Goal: Book appointment/travel/reservation

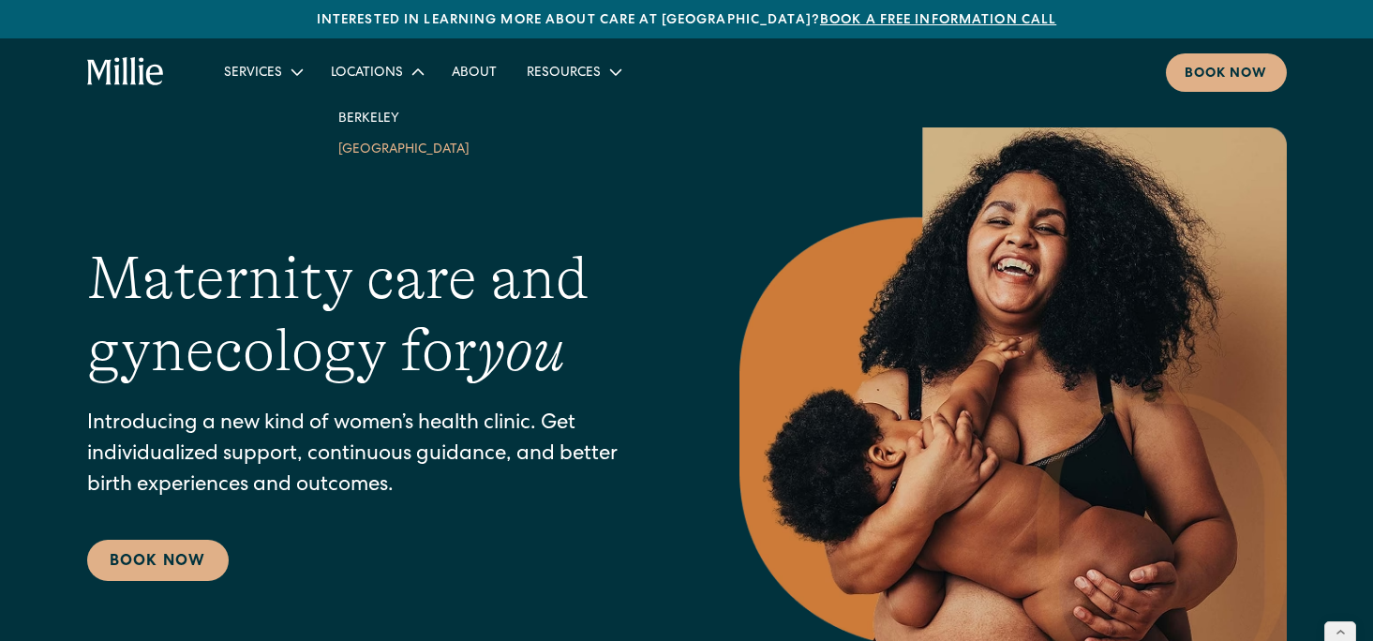
click at [361, 155] on link "[GEOGRAPHIC_DATA]" at bounding box center [403, 148] width 161 height 31
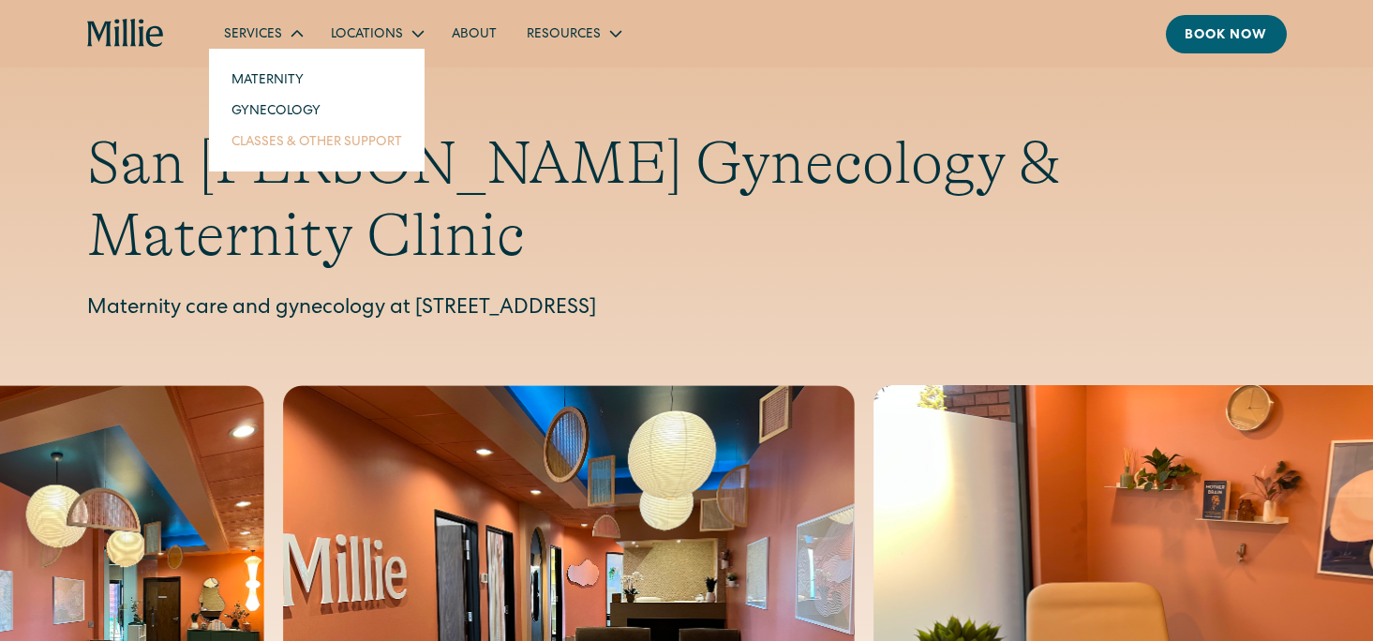
click at [276, 146] on link "Classes & Other Support" at bounding box center [316, 141] width 201 height 31
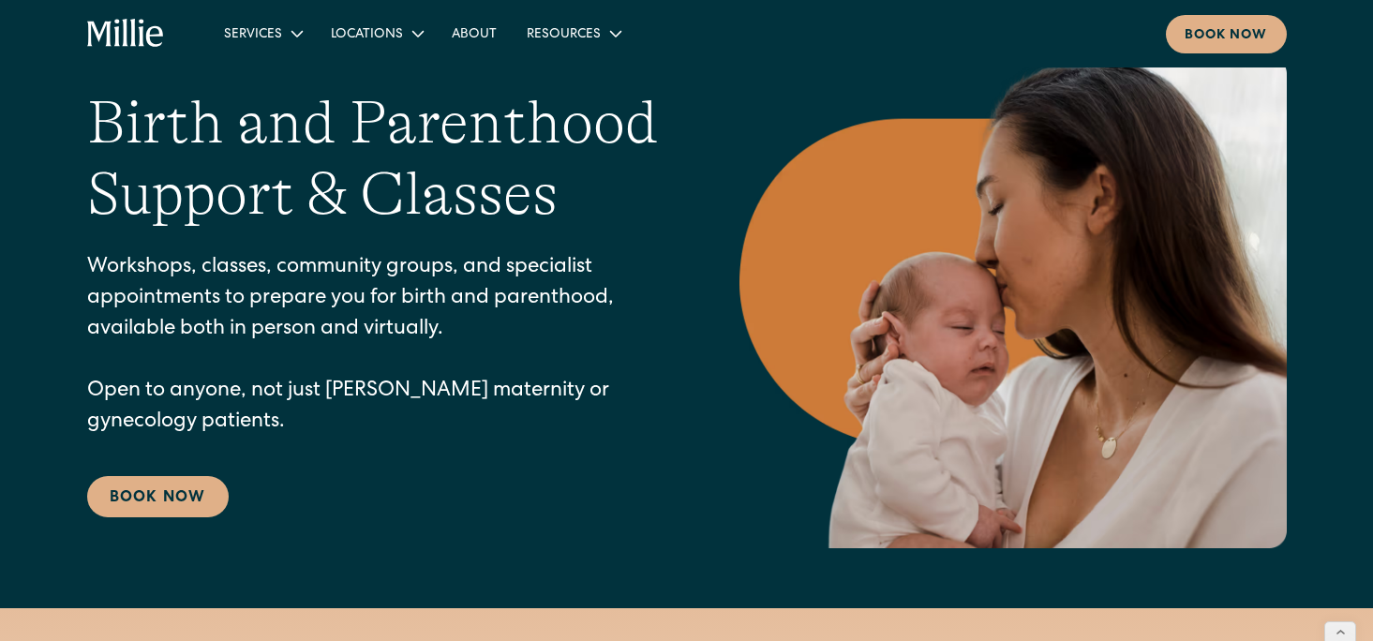
scroll to position [77, 0]
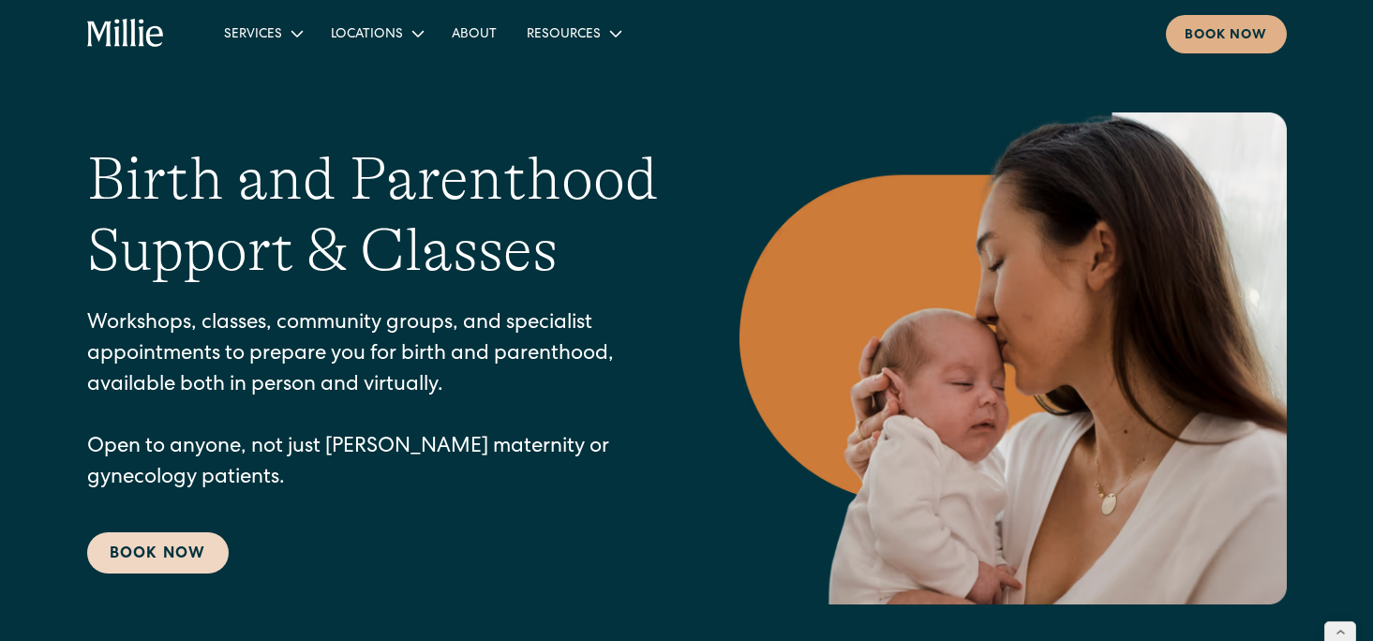
click at [158, 552] on link "Book Now" at bounding box center [157, 552] width 141 height 41
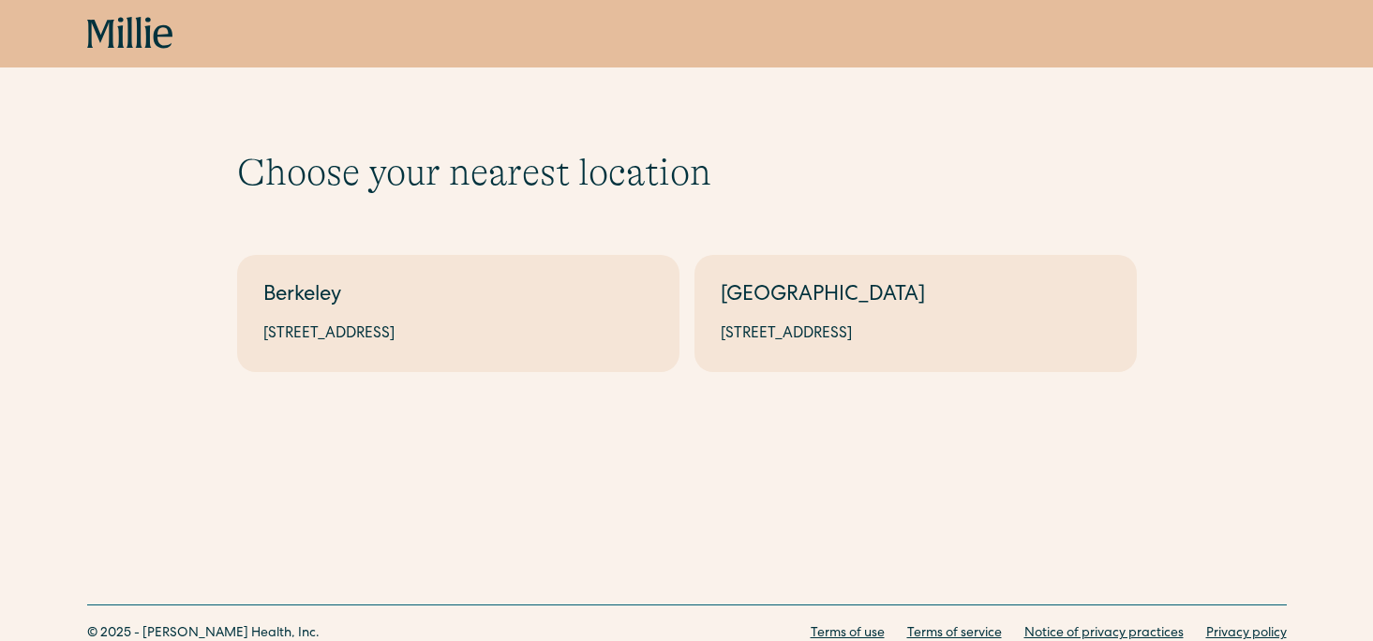
click at [532, 406] on div "Choose your nearest location Shows if there's no parameters Berkeley 2999 Regen…" at bounding box center [686, 231] width 1373 height 462
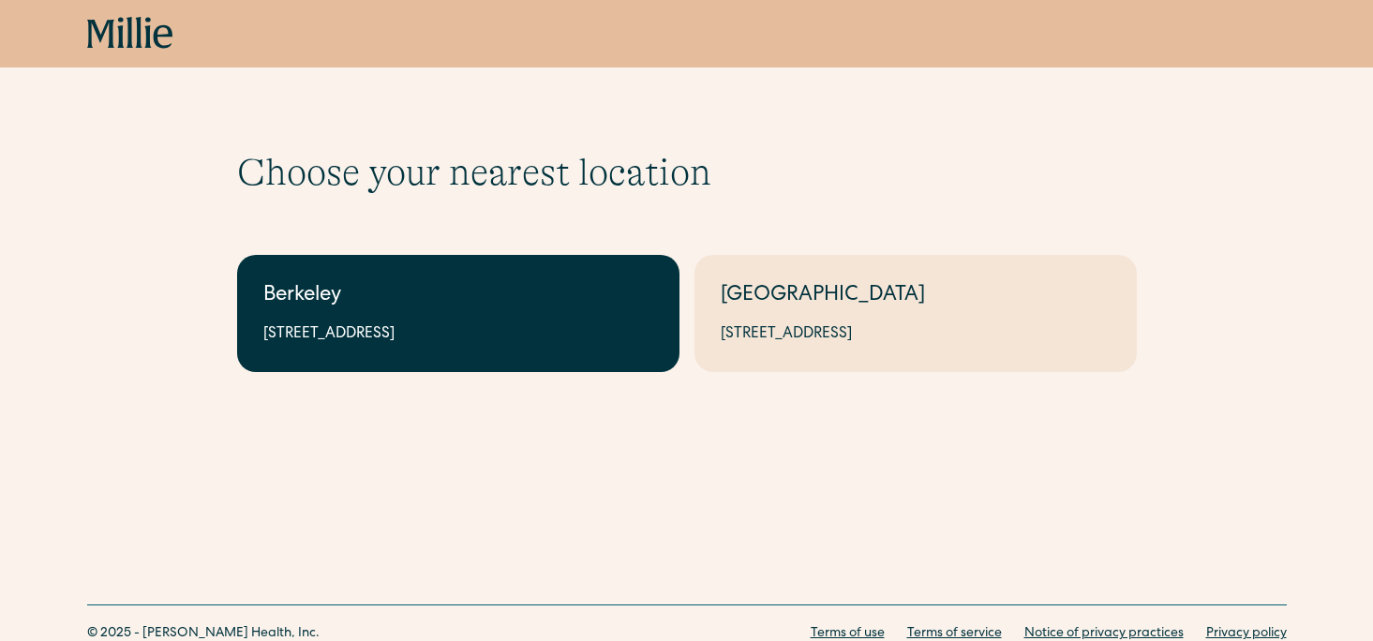
click at [581, 311] on div "Berkeley" at bounding box center [458, 296] width 390 height 31
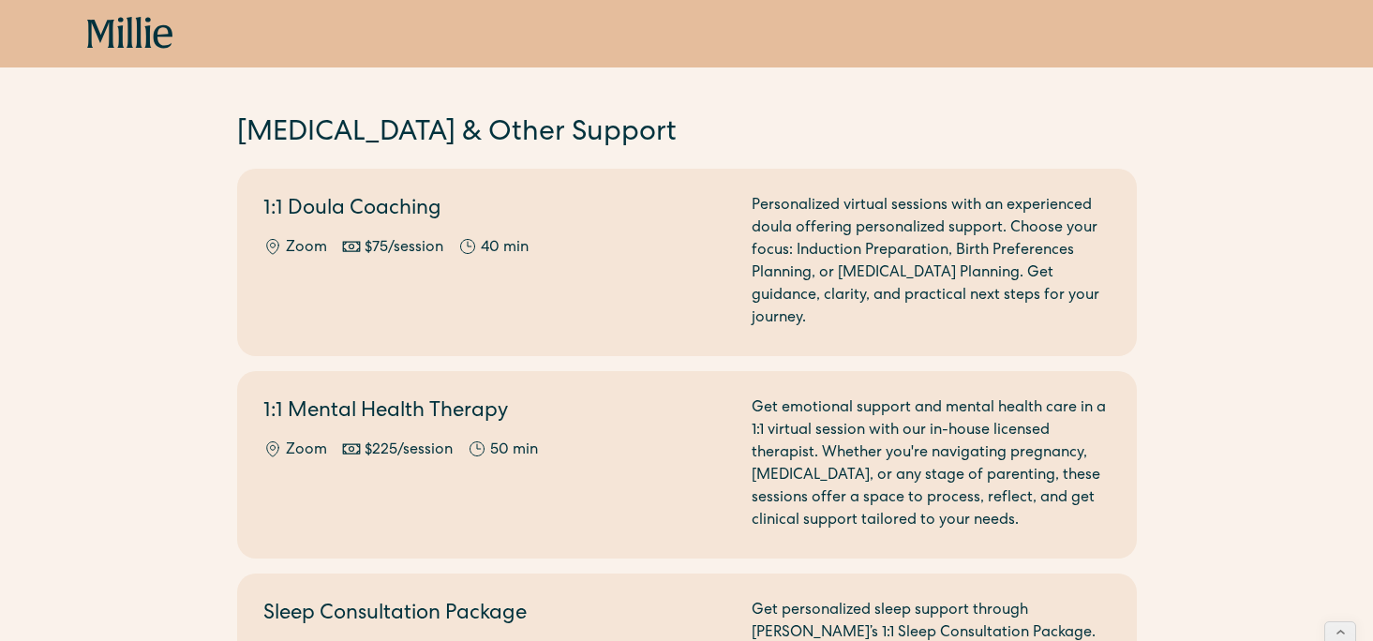
scroll to position [1576, 0]
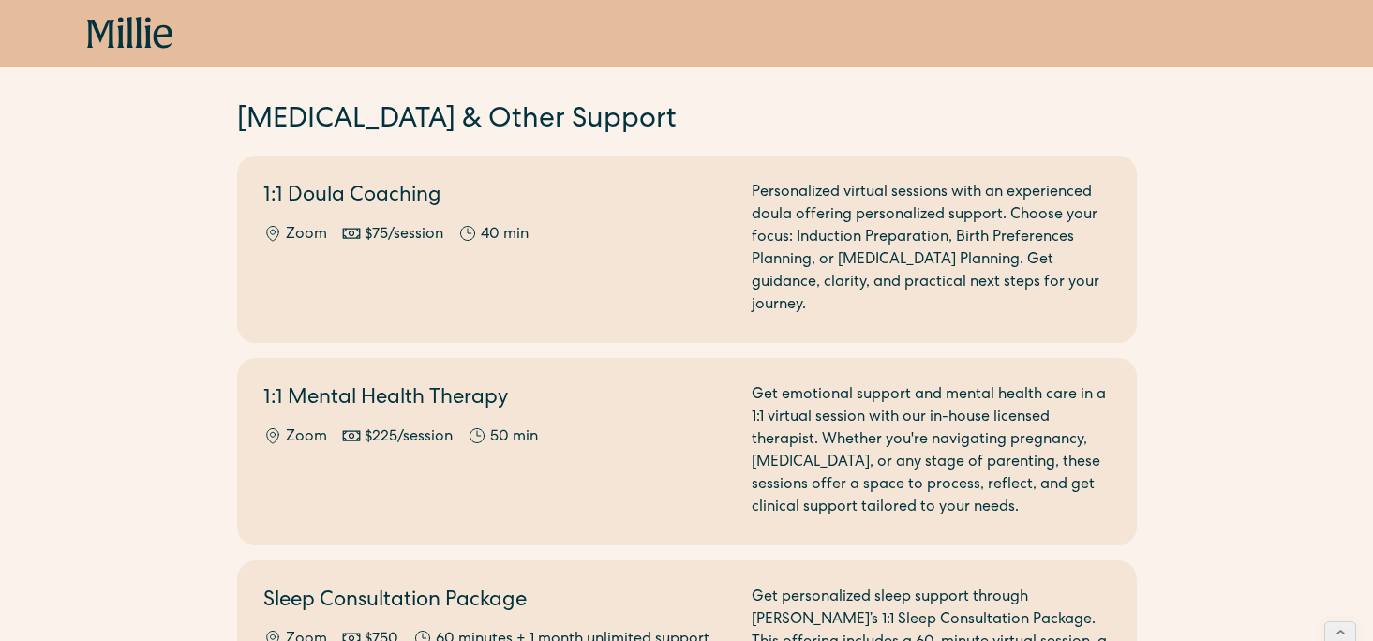
click at [547, 126] on h2 "[MEDICAL_DATA] & Other Support" at bounding box center [686, 120] width 899 height 39
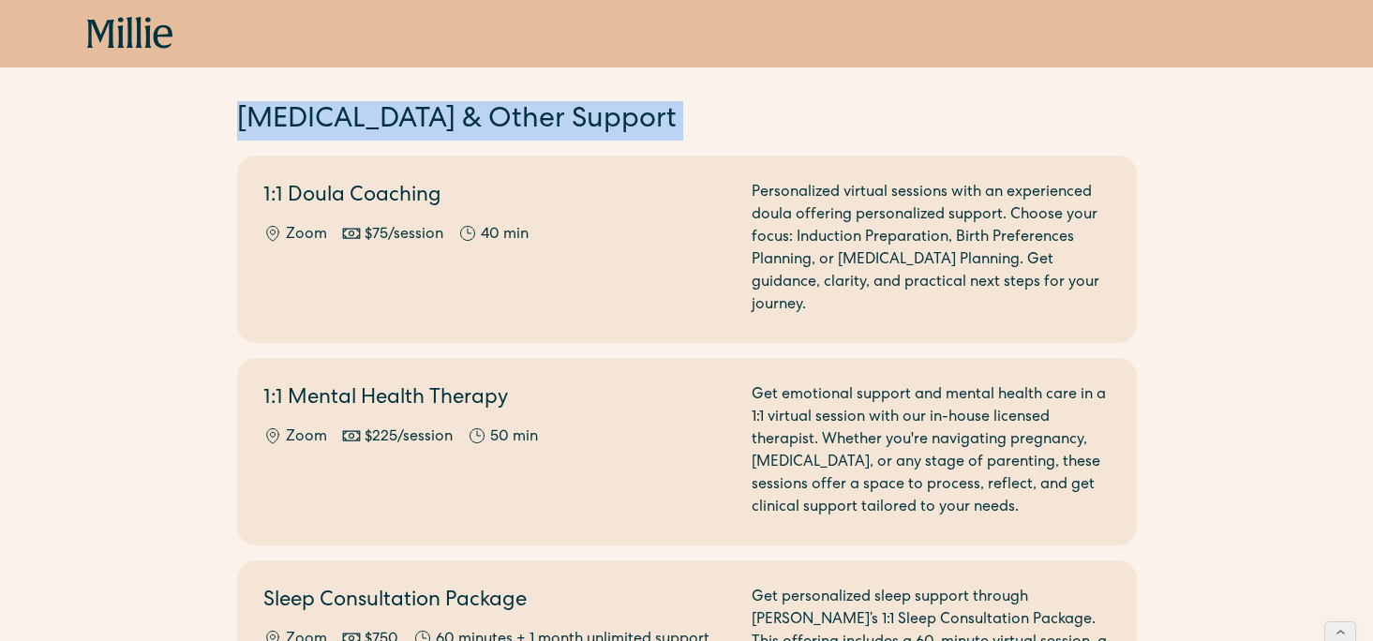
click at [547, 126] on h2 "[MEDICAL_DATA] & Other Support" at bounding box center [686, 120] width 899 height 39
click at [636, 120] on h2 "[MEDICAL_DATA] & Other Support" at bounding box center [686, 120] width 899 height 39
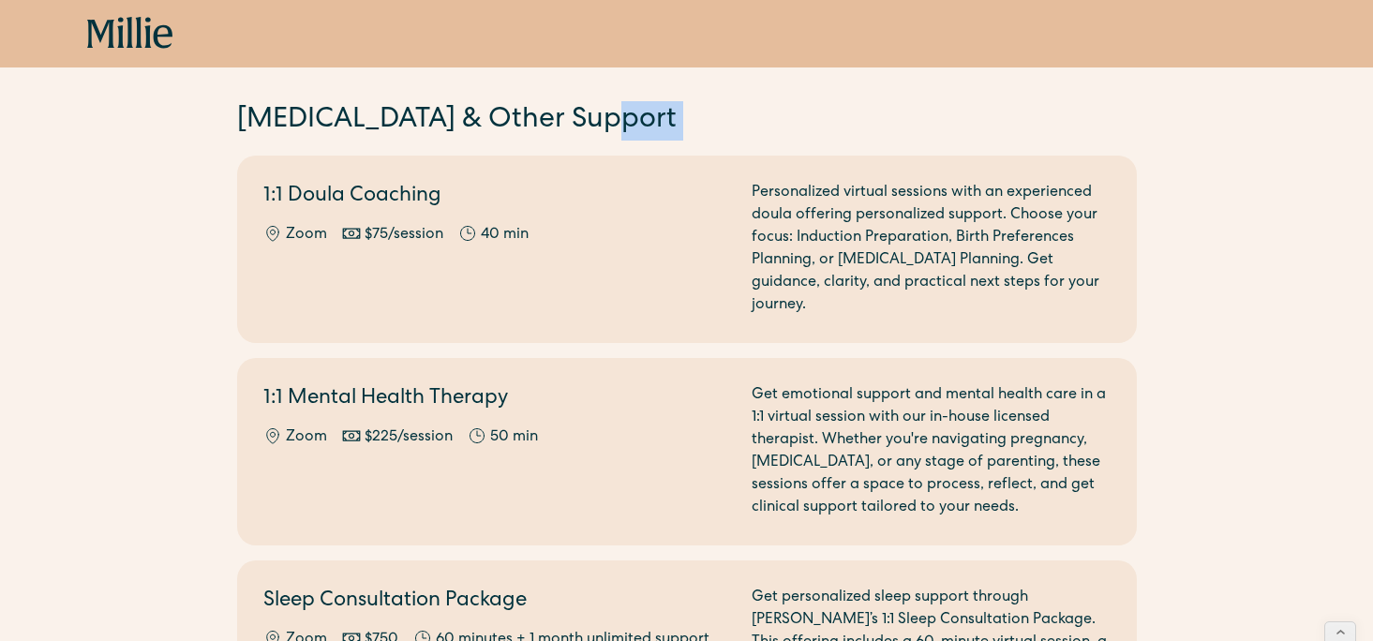
drag, startPoint x: 684, startPoint y: 128, endPoint x: 468, endPoint y: 140, distance: 215.8
click at [468, 140] on div "[MEDICAL_DATA] & Other Support Berkeley 1:1 Doula Coaching Zoom $75/session 40 …" at bounding box center [686, 626] width 899 height 1051
click at [468, 126] on h2 "[MEDICAL_DATA] & Other Support" at bounding box center [686, 120] width 899 height 39
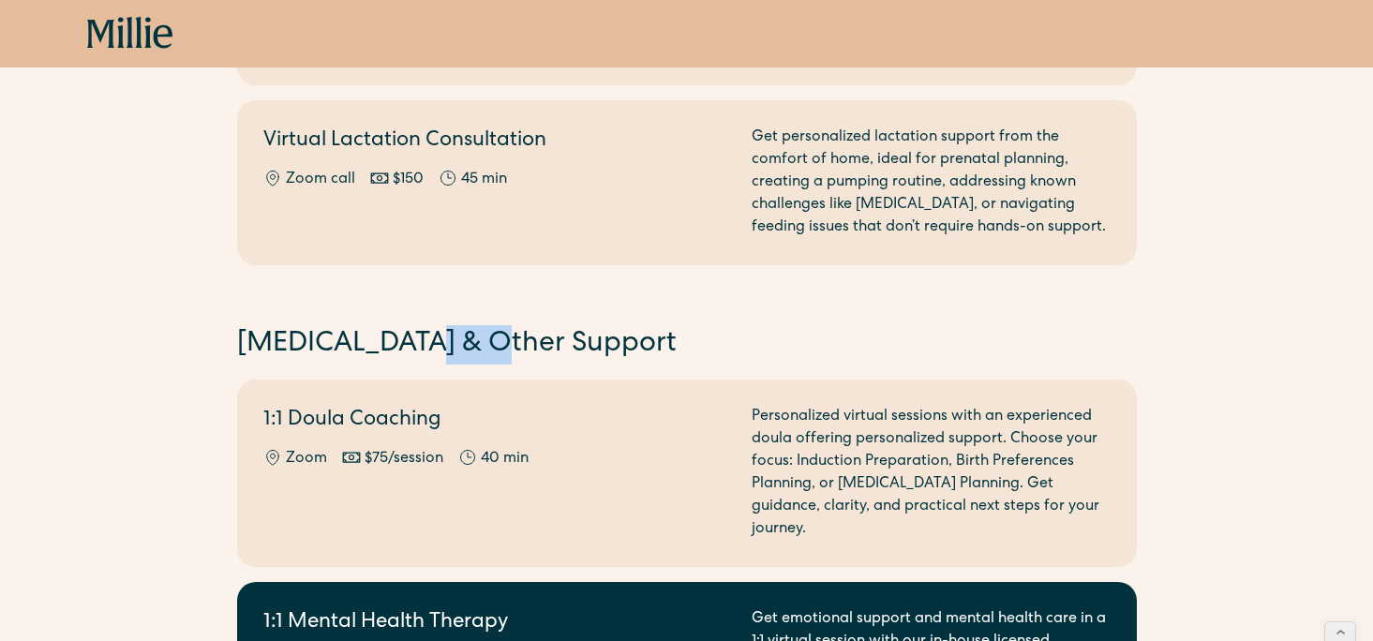
scroll to position [1339, 0]
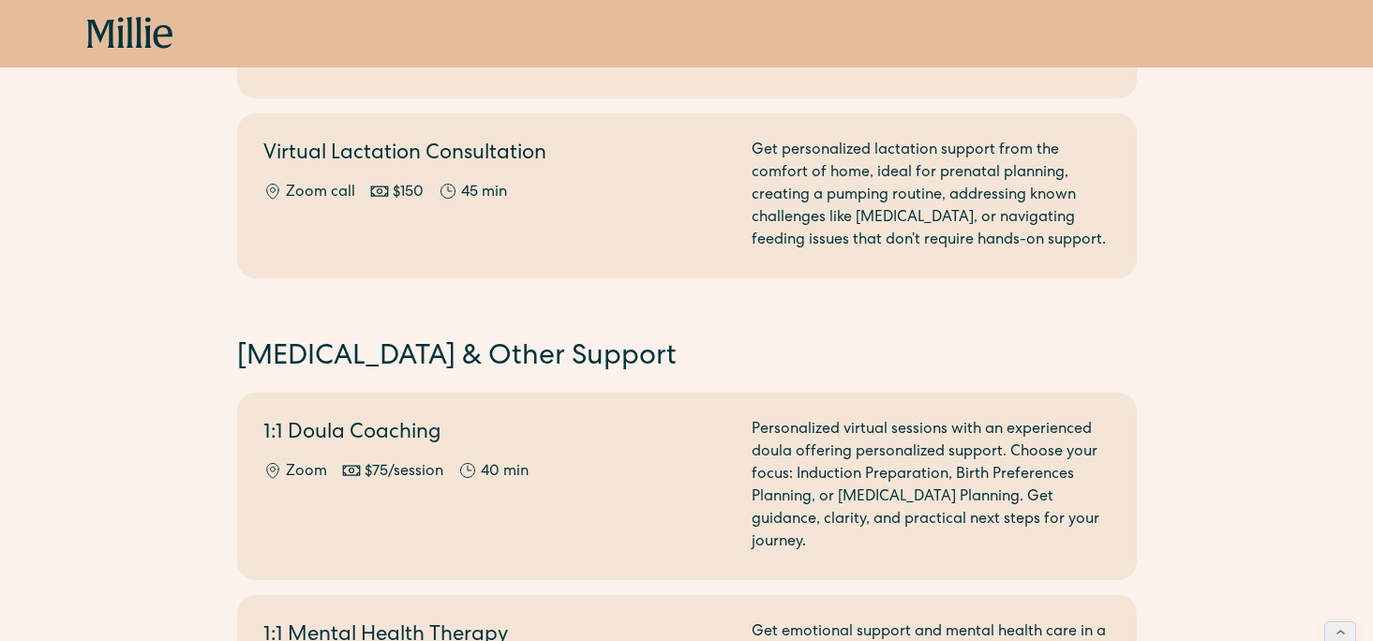
click at [592, 359] on h2 "[MEDICAL_DATA] & Other Support" at bounding box center [686, 357] width 899 height 39
click at [458, 359] on h2 "[MEDICAL_DATA] & Other Support" at bounding box center [686, 357] width 899 height 39
click at [405, 359] on h2 "[MEDICAL_DATA] & Other Support" at bounding box center [686, 357] width 899 height 39
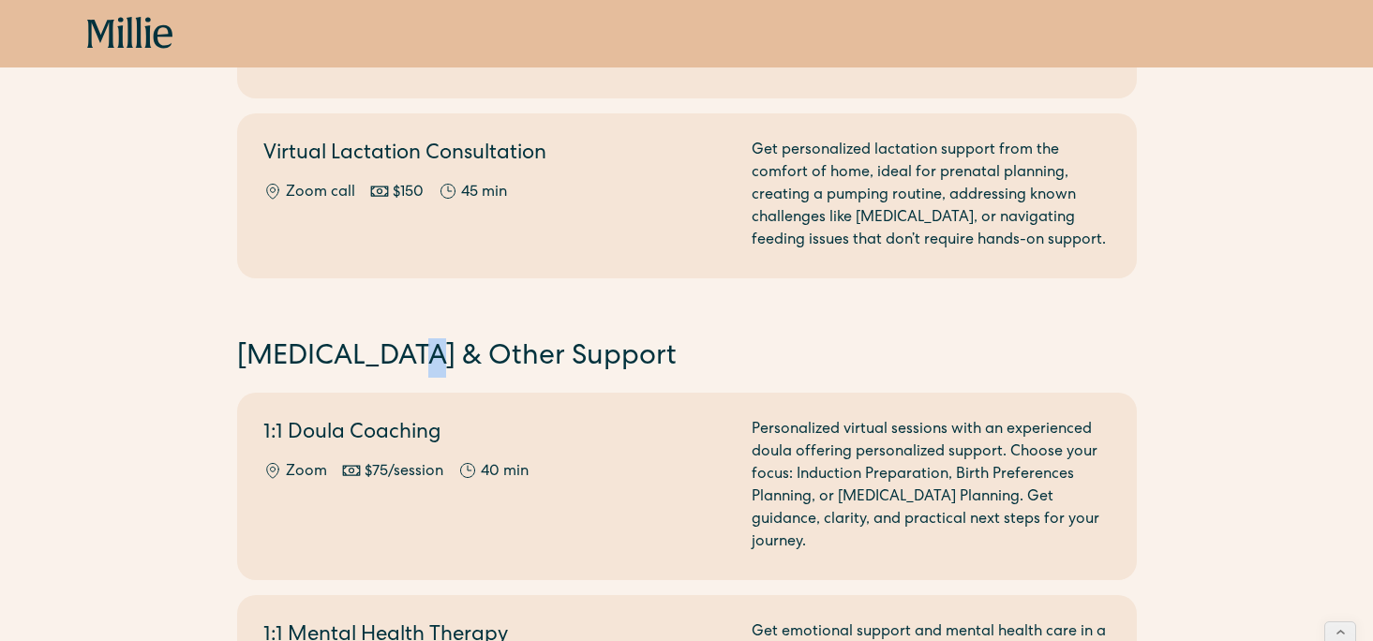
click at [405, 359] on h2 "[MEDICAL_DATA] & Other Support" at bounding box center [686, 357] width 899 height 39
click at [374, 359] on h2 "[MEDICAL_DATA] & Other Support" at bounding box center [686, 357] width 899 height 39
click at [400, 359] on h2 "[MEDICAL_DATA] & Other Support" at bounding box center [686, 357] width 899 height 39
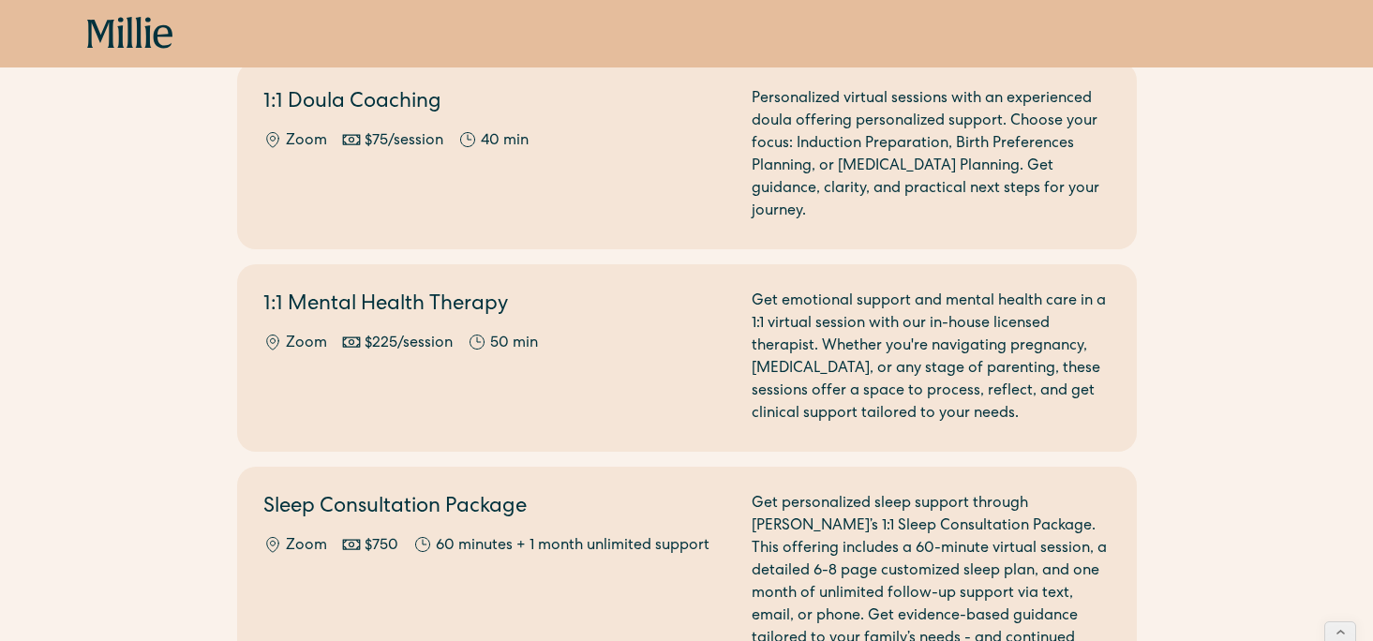
scroll to position [1629, 0]
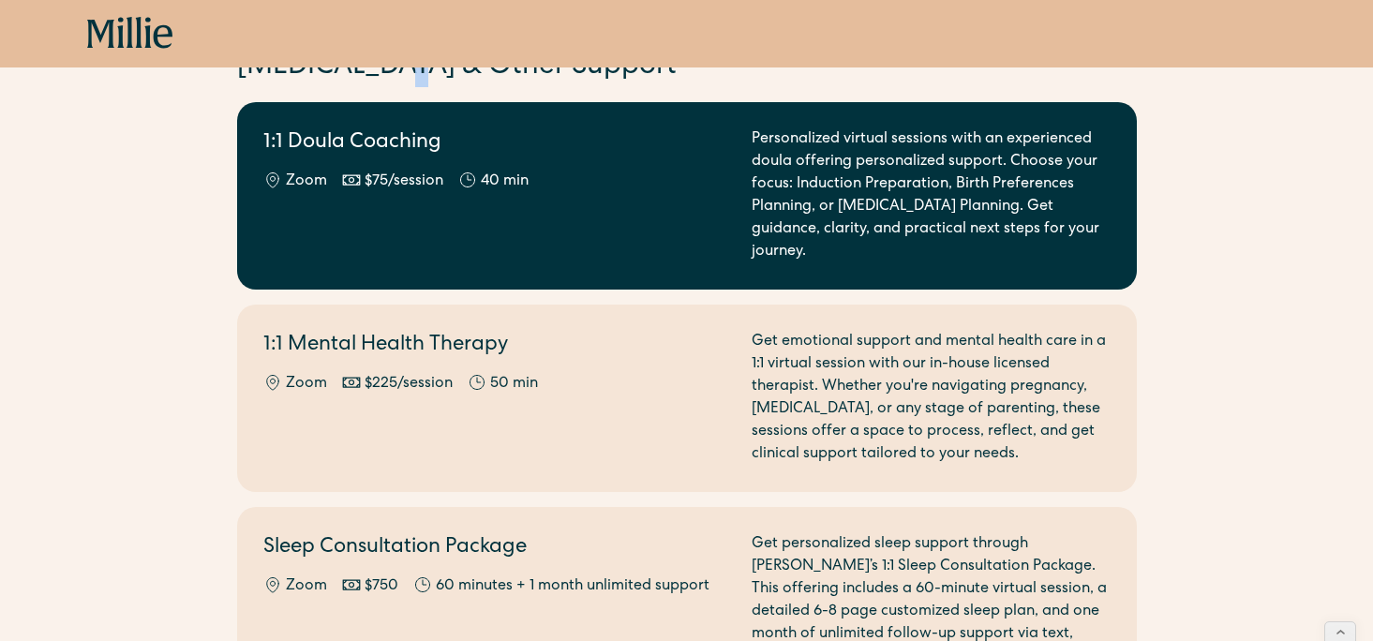
click at [759, 242] on link "1:1 Doula Coaching Zoom $75/session 40 min Personalized virtual sessions with a…" at bounding box center [686, 195] width 899 height 187
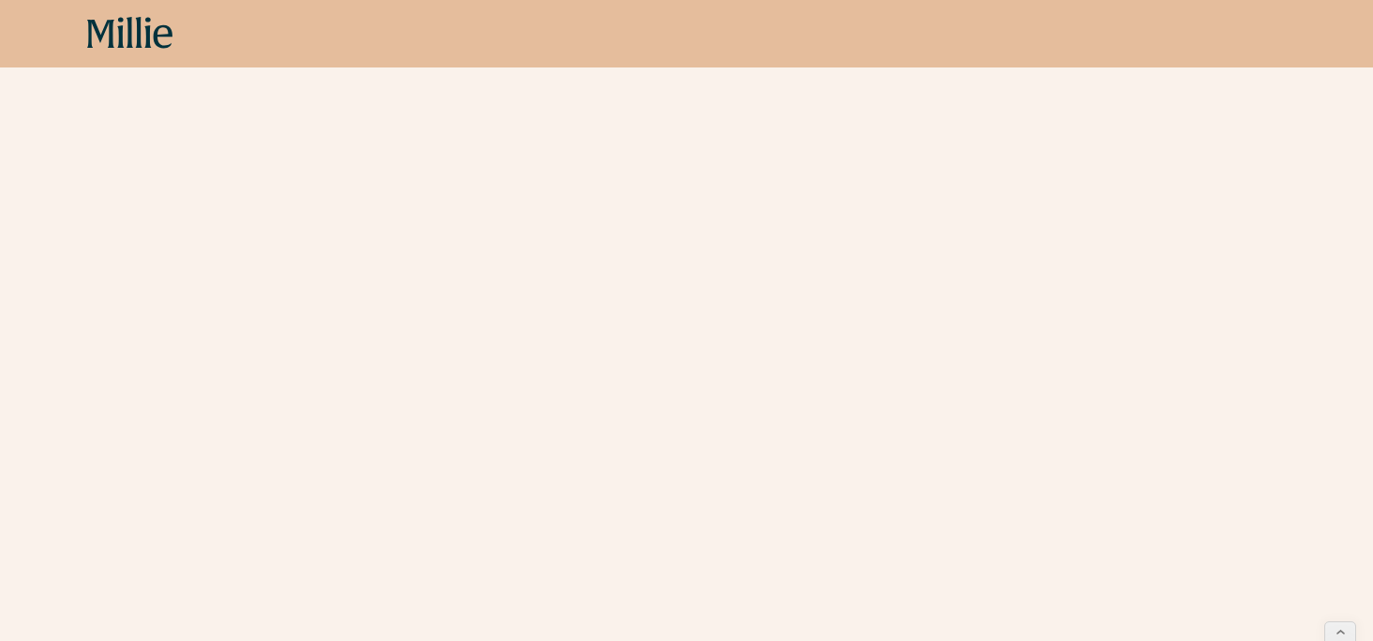
scroll to position [2349, 0]
